Goal: Navigation & Orientation: Find specific page/section

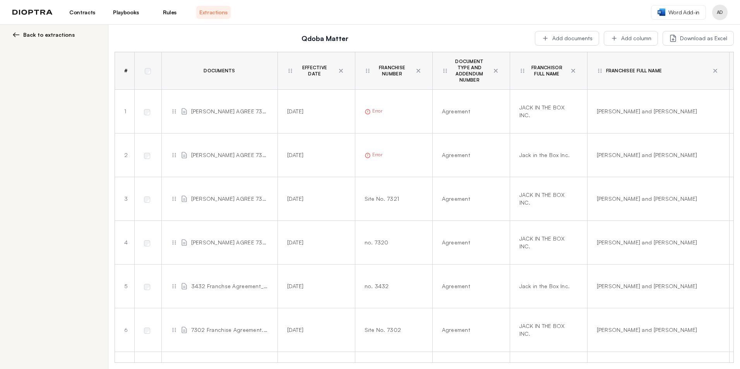
click at [718, 14] on button "Profile menu" at bounding box center [719, 12] width 15 height 15
click at [712, 18] on div "Word Add-in AD" at bounding box center [689, 12] width 77 height 15
click at [719, 13] on button "Profile menu" at bounding box center [719, 12] width 15 height 15
click at [678, 14] on span "Word Add-in" at bounding box center [684, 13] width 31 height 8
click at [43, 13] on img at bounding box center [32, 12] width 40 height 5
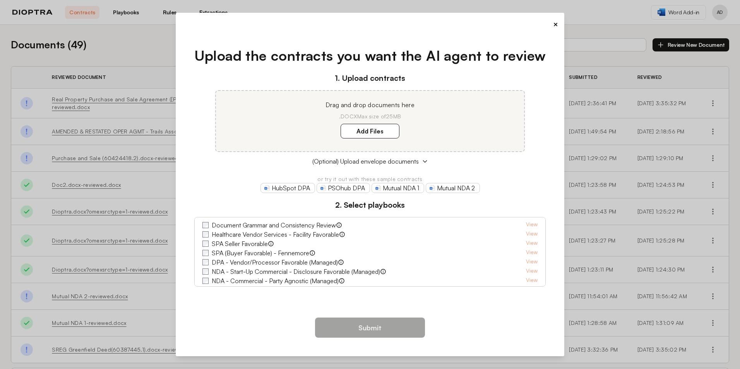
click at [556, 26] on button "×" at bounding box center [555, 24] width 5 height 11
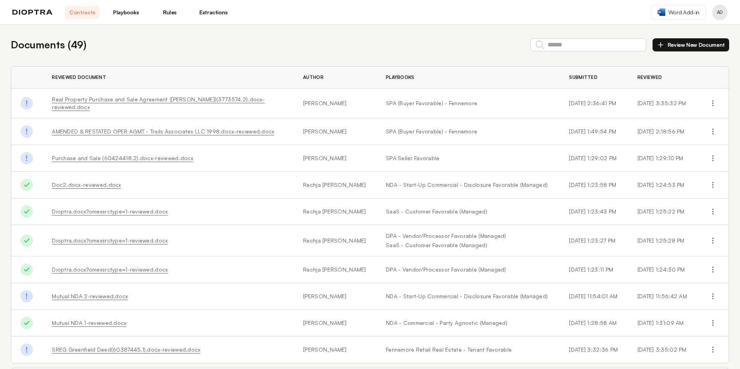
click at [720, 17] on button "Profile menu" at bounding box center [719, 12] width 15 height 15
click at [678, 34] on button "Profile" at bounding box center [691, 32] width 74 height 14
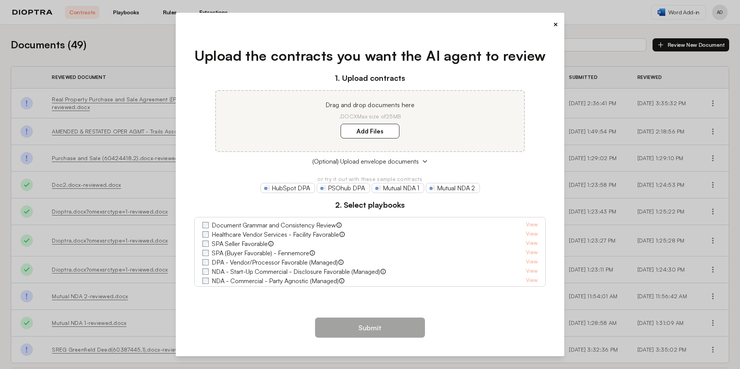
click at [554, 25] on button "×" at bounding box center [555, 24] width 5 height 11
